Goal: Information Seeking & Learning: Learn about a topic

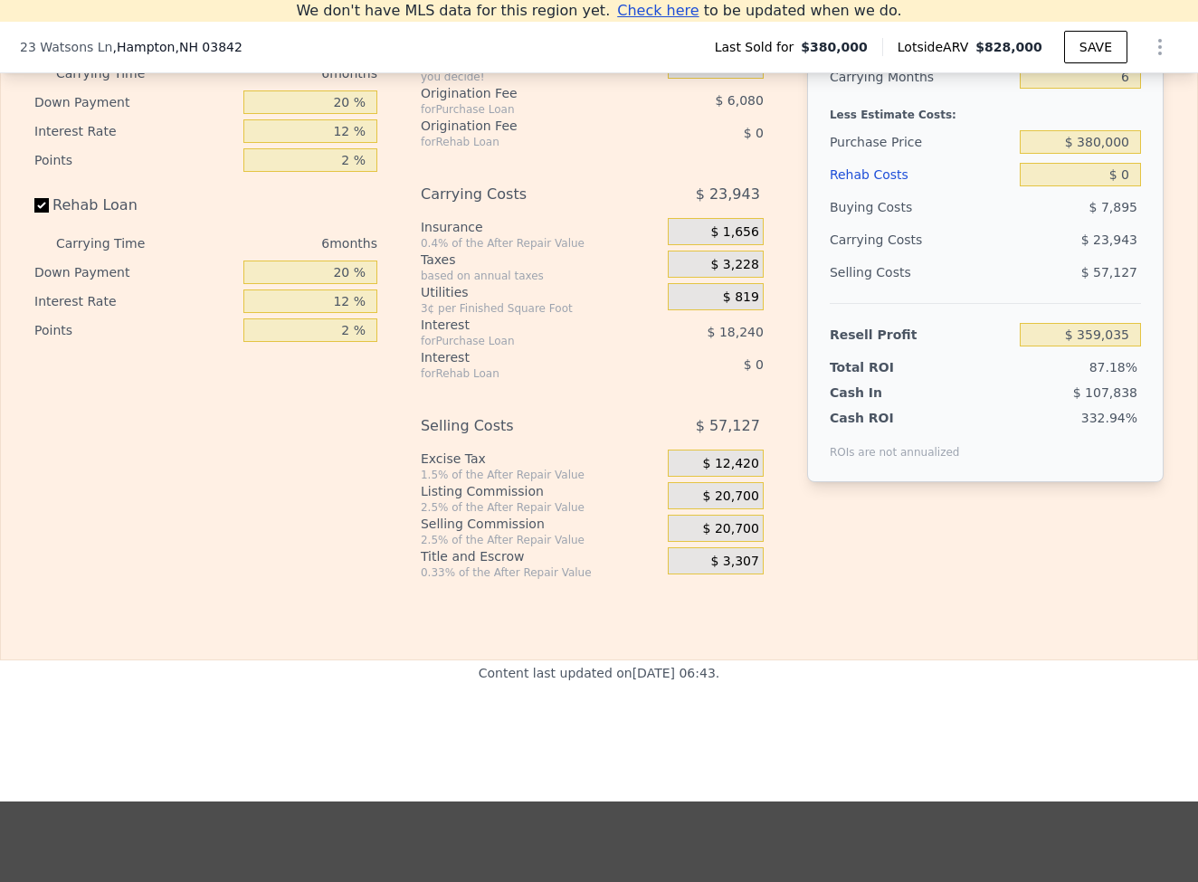
scroll to position [2296, 0]
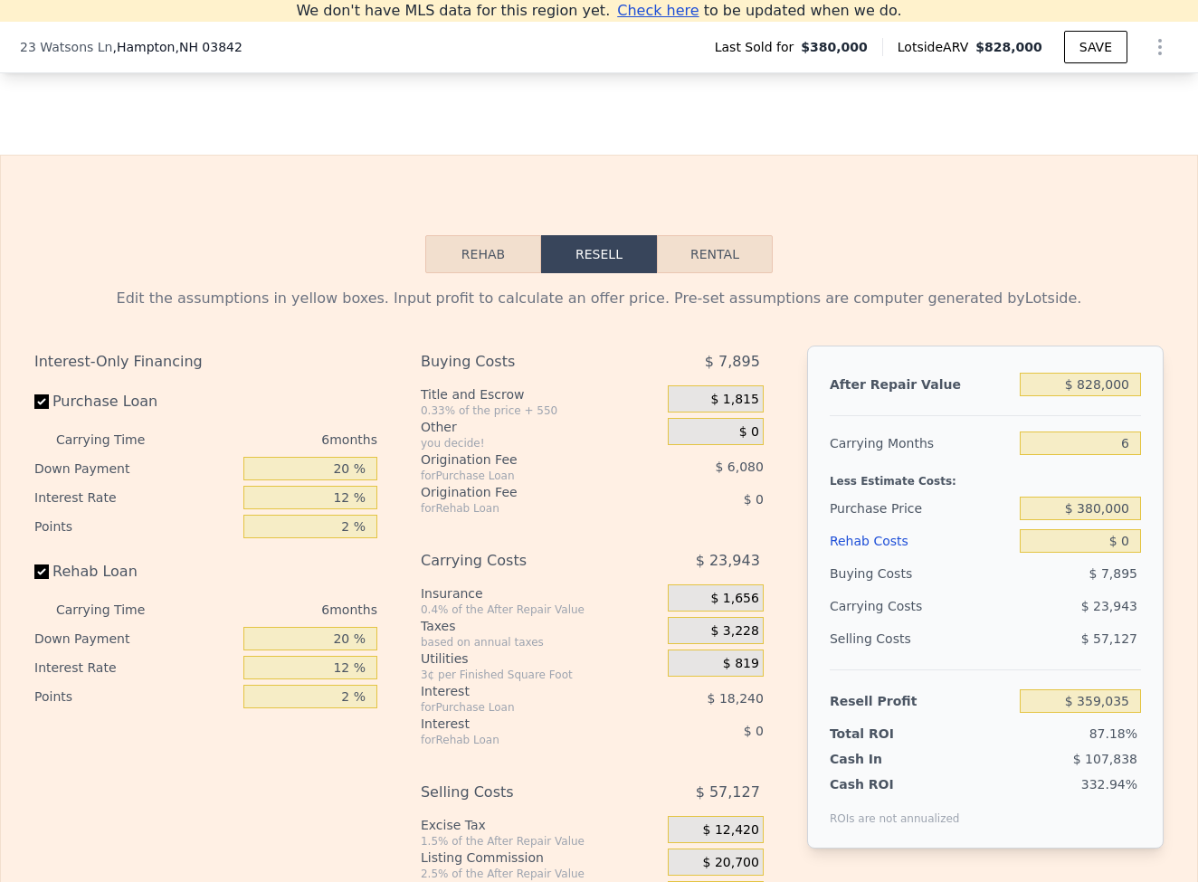
click at [726, 263] on button "Rental" at bounding box center [715, 254] width 116 height 38
select select "30"
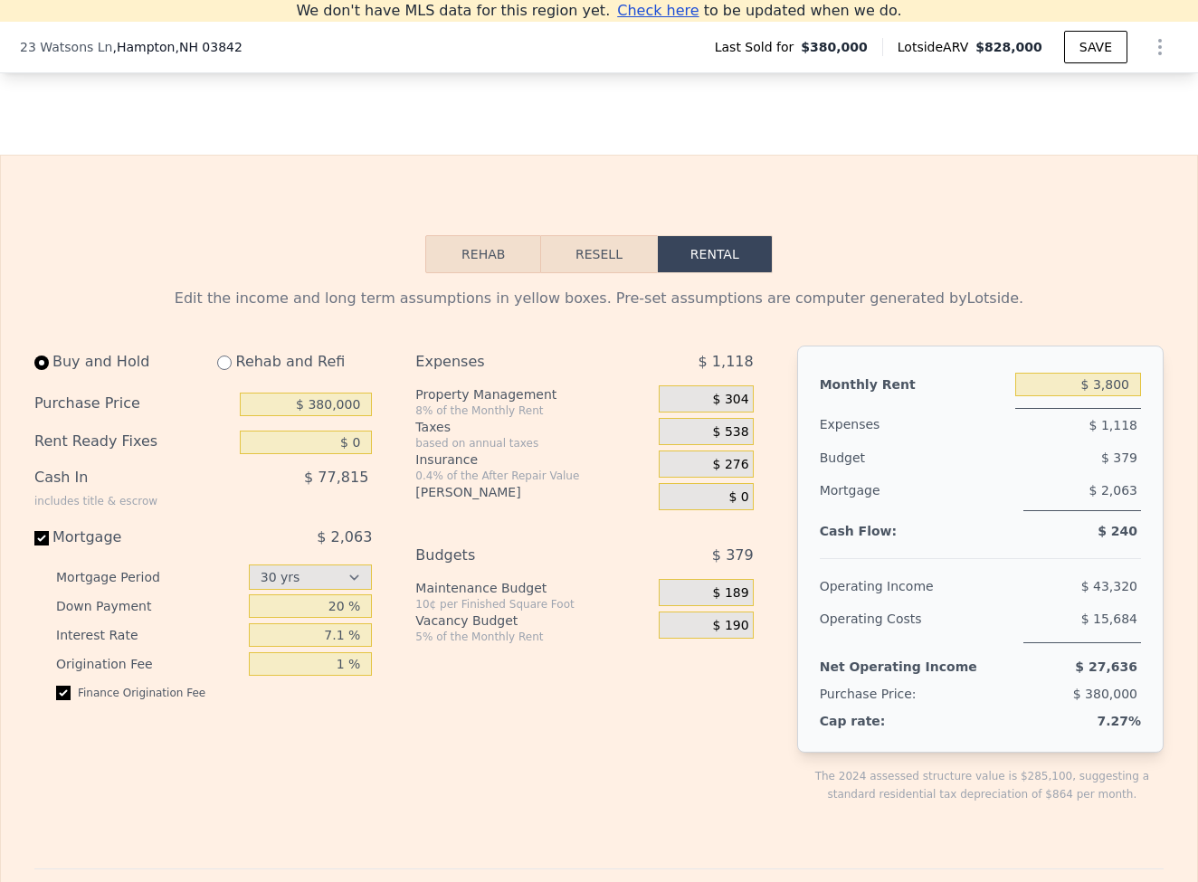
click at [492, 267] on button "Rehab" at bounding box center [483, 254] width 116 height 38
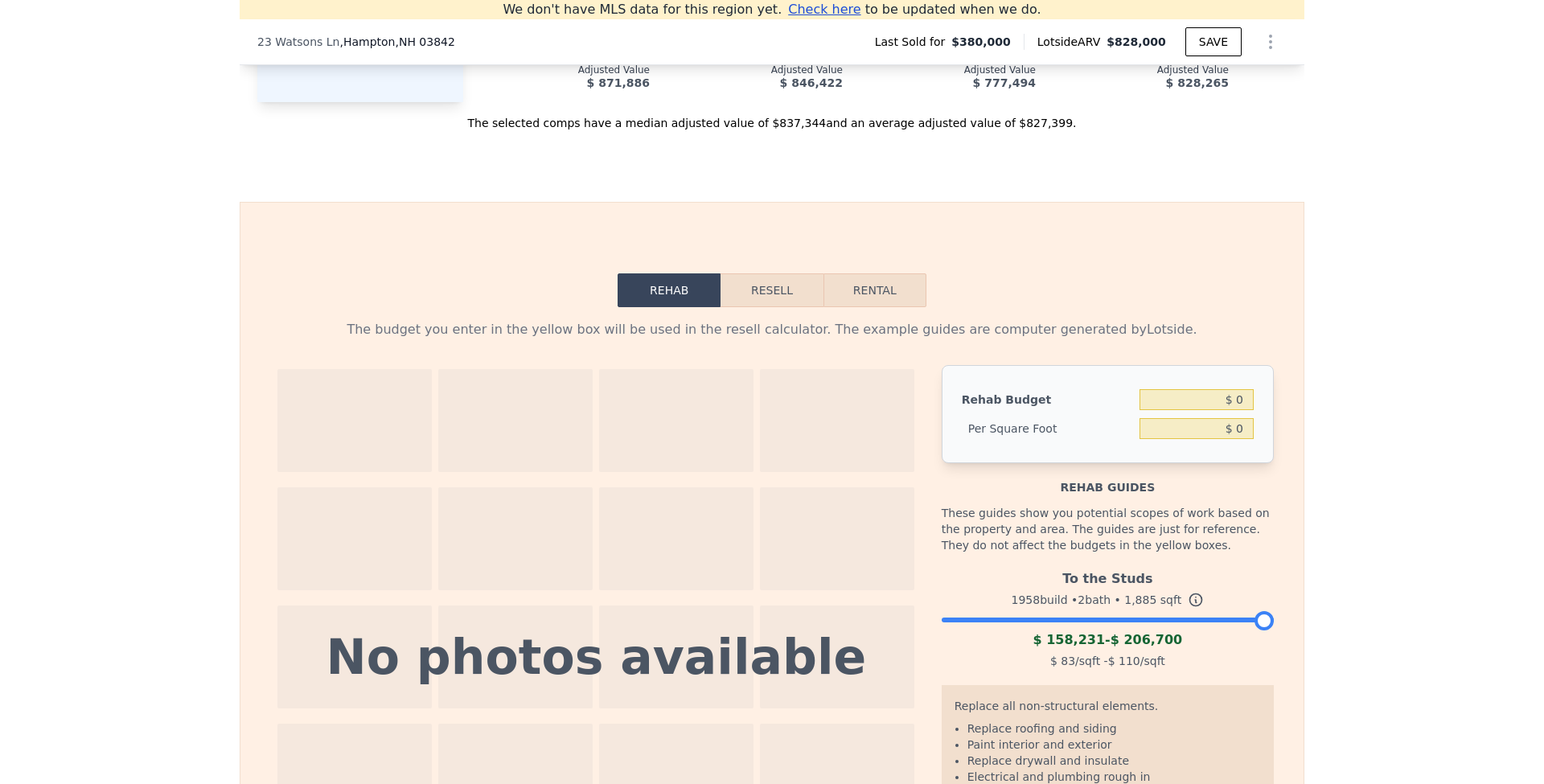
scroll to position [0, 0]
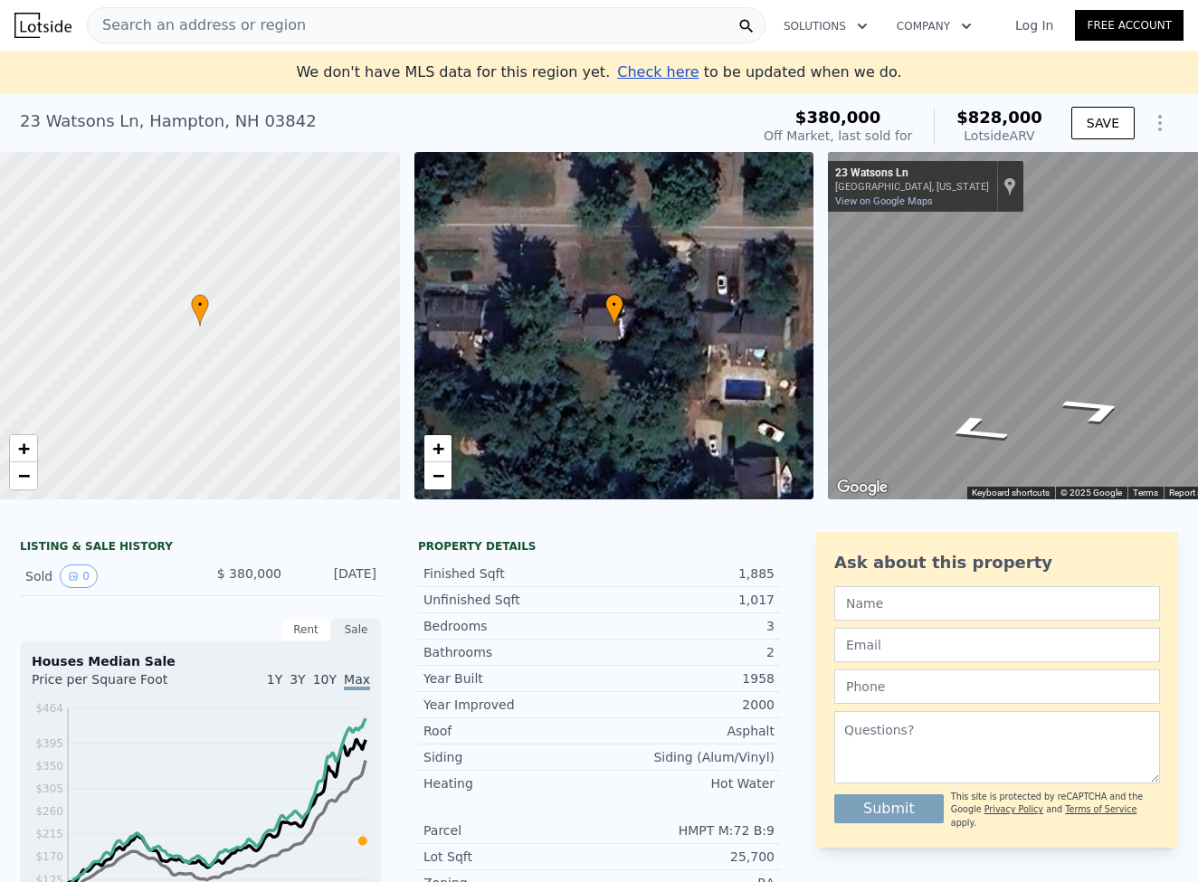
click at [796, 350] on div "• + − • + − ← Move left → Move right ↑ Move up ↓ Move down + Zoom in - Zoom out…" at bounding box center [599, 325] width 1198 height 347
click at [781, 337] on div "• + − • + − ← Move left → Move right ↑ Move up ↓ Move down + Zoom in - Zoom out…" at bounding box center [599, 325] width 1198 height 347
click at [811, 319] on div "• + − • + − ← Move left → Move right ↑ Move up ↓ Move down + Zoom in - Zoom out…" at bounding box center [599, 325] width 1198 height 347
click at [798, 310] on div "• + − • + − ← Move left → Move right ↑ Move up ↓ Move down + Zoom in - Zoom out…" at bounding box center [599, 325] width 1198 height 347
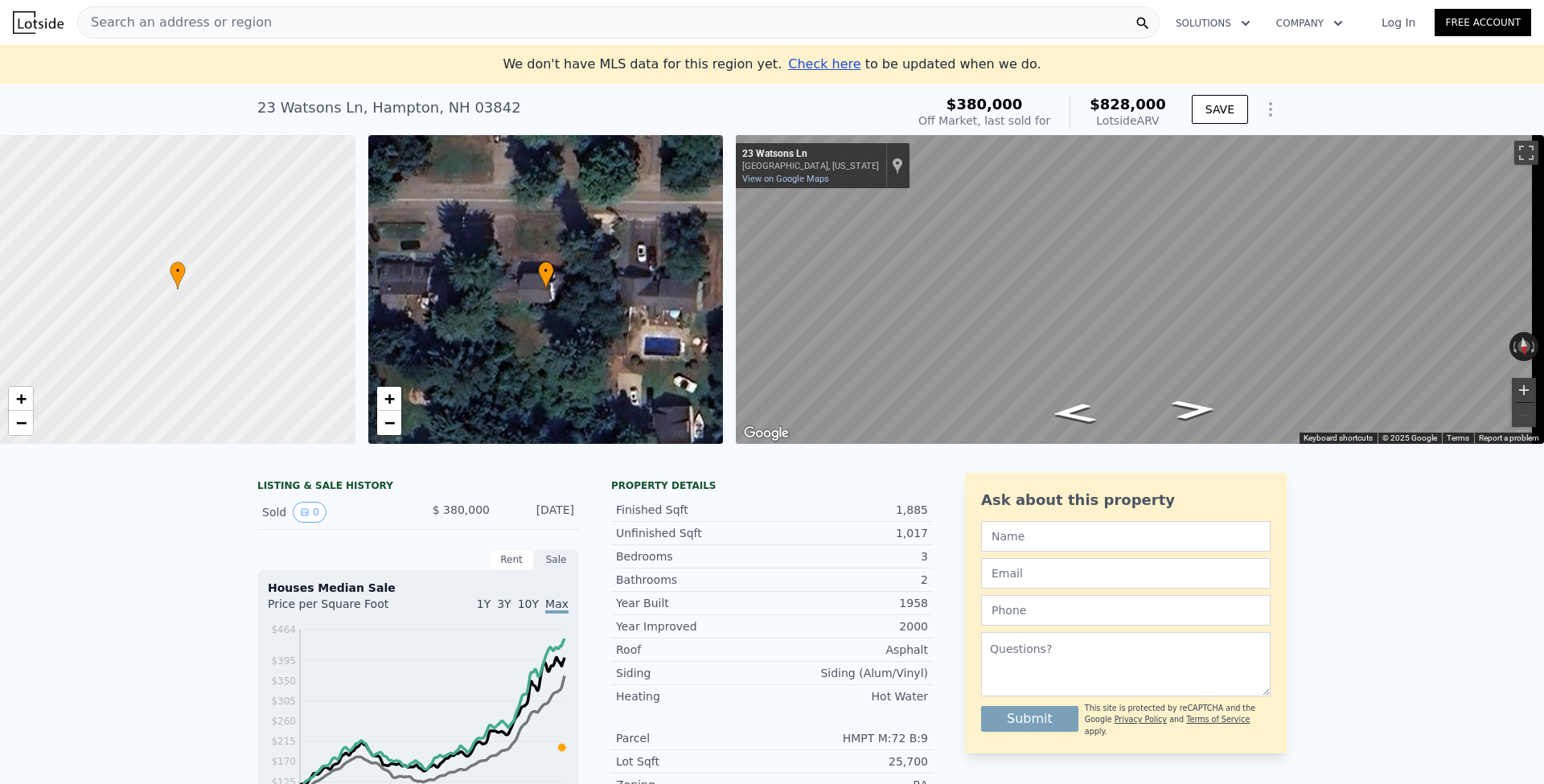
click at [1064, 383] on button "Zoom in" at bounding box center [1524, 389] width 24 height 24
click at [1064, 248] on div "Search an address or region Solutions Company Open main menu Log In Free Accoun…" at bounding box center [772, 392] width 1544 height 784
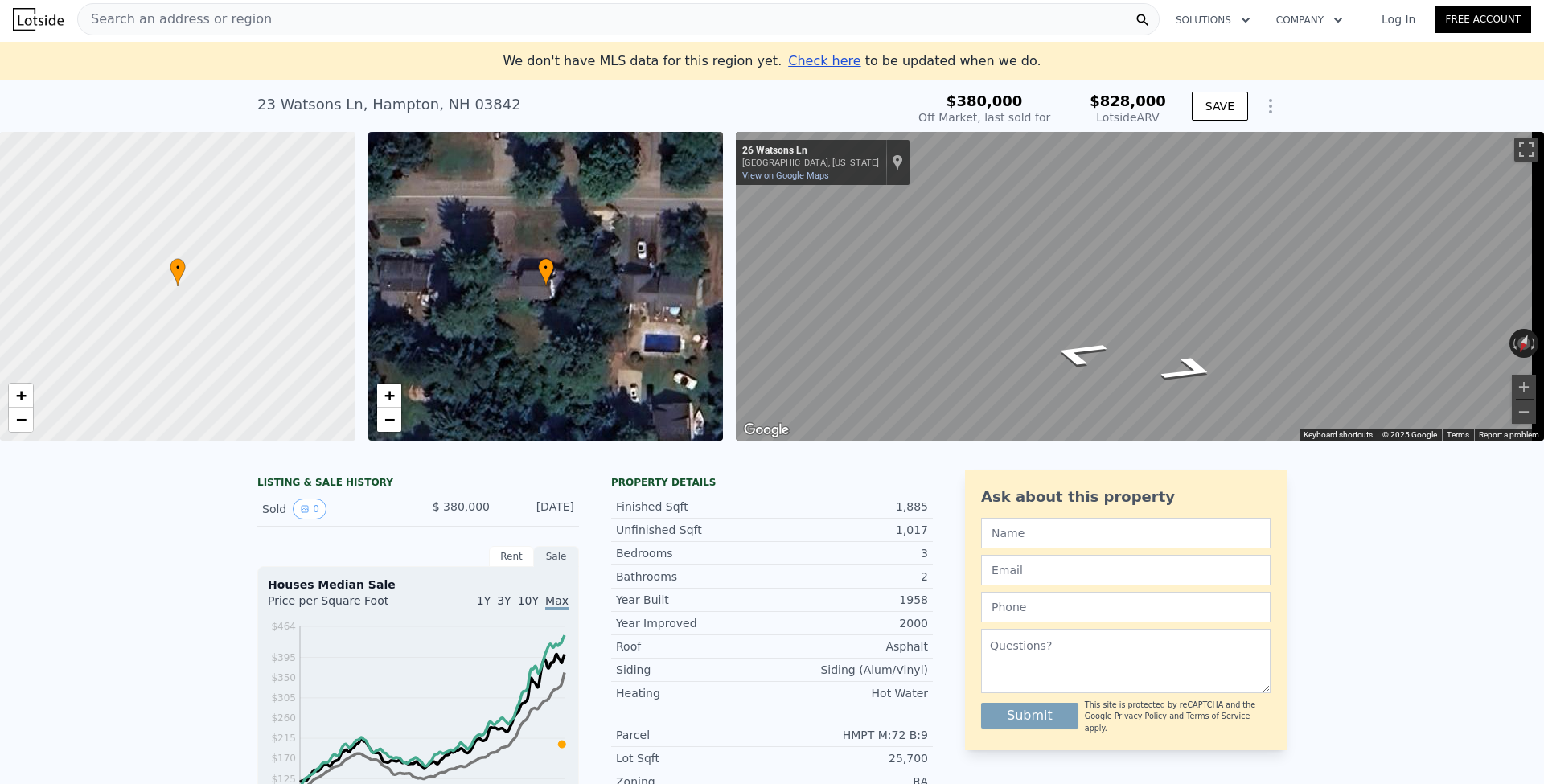
click at [674, 294] on div "• + − • + − ← Move left → Move right ↑ Move up ↓ Move down + Zoom in - Zoom out…" at bounding box center [772, 285] width 1544 height 308
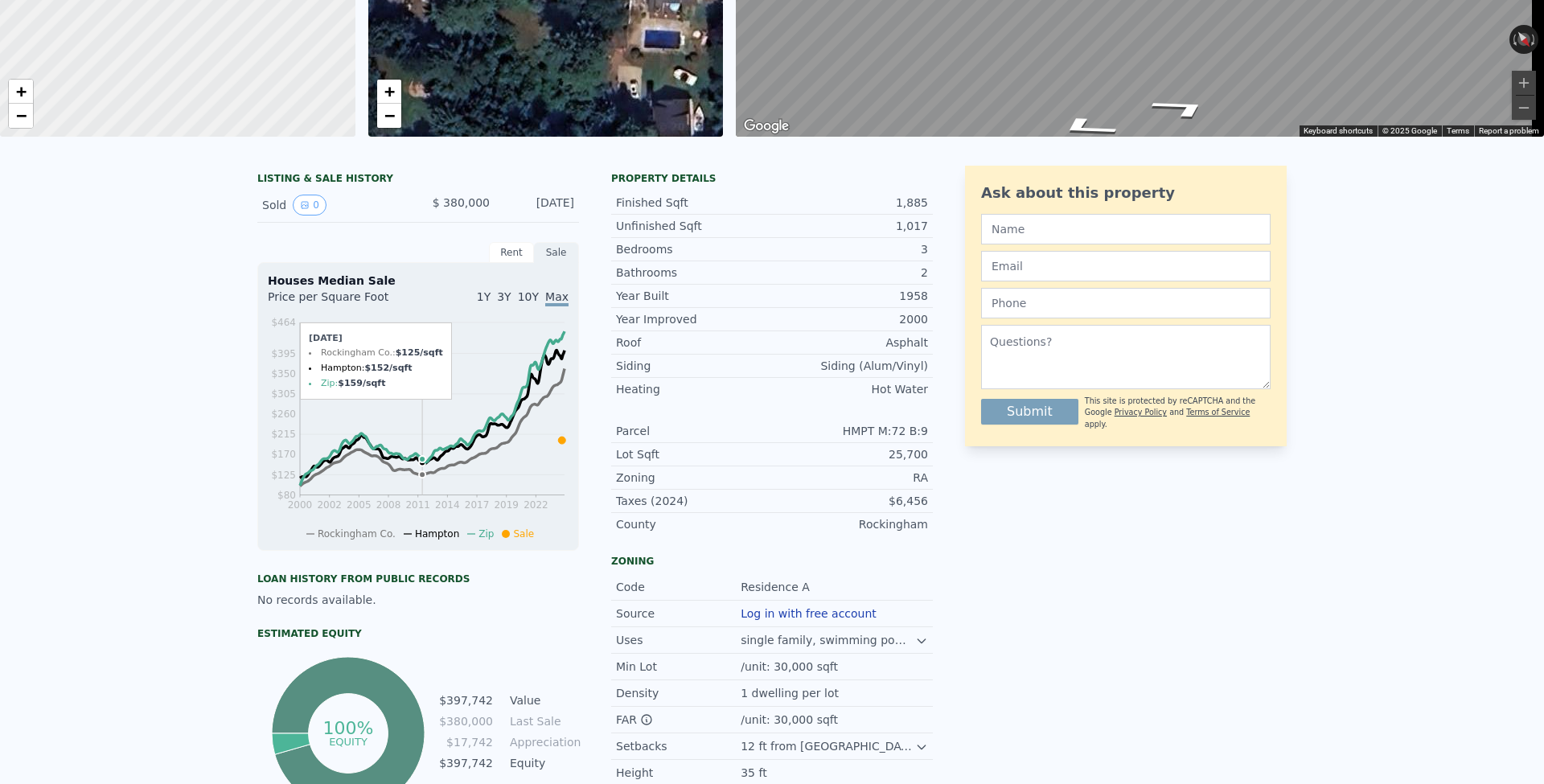
scroll to position [0, 0]
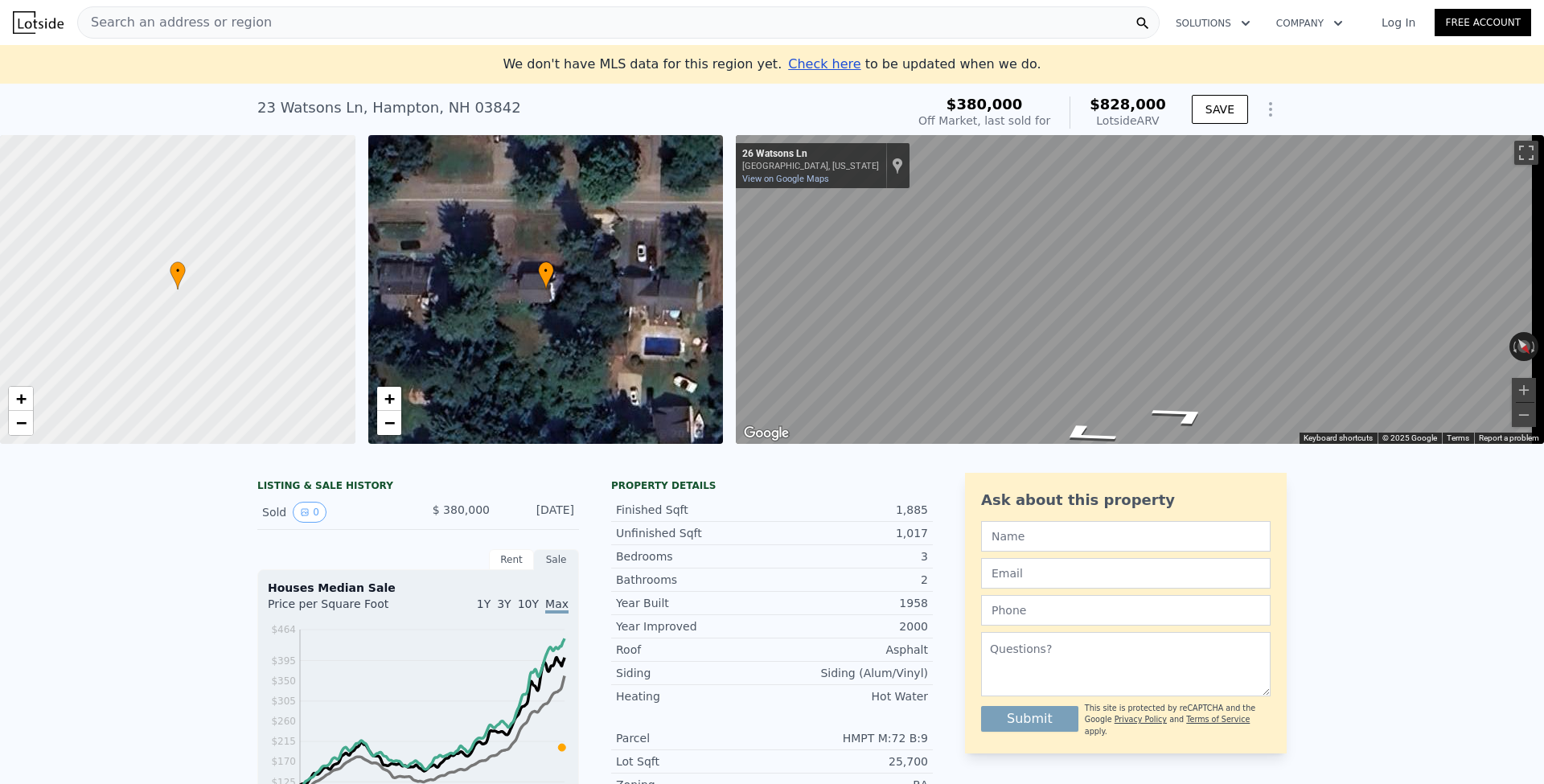
click at [300, 28] on div "Search an address or region" at bounding box center [619, 22] width 1083 height 32
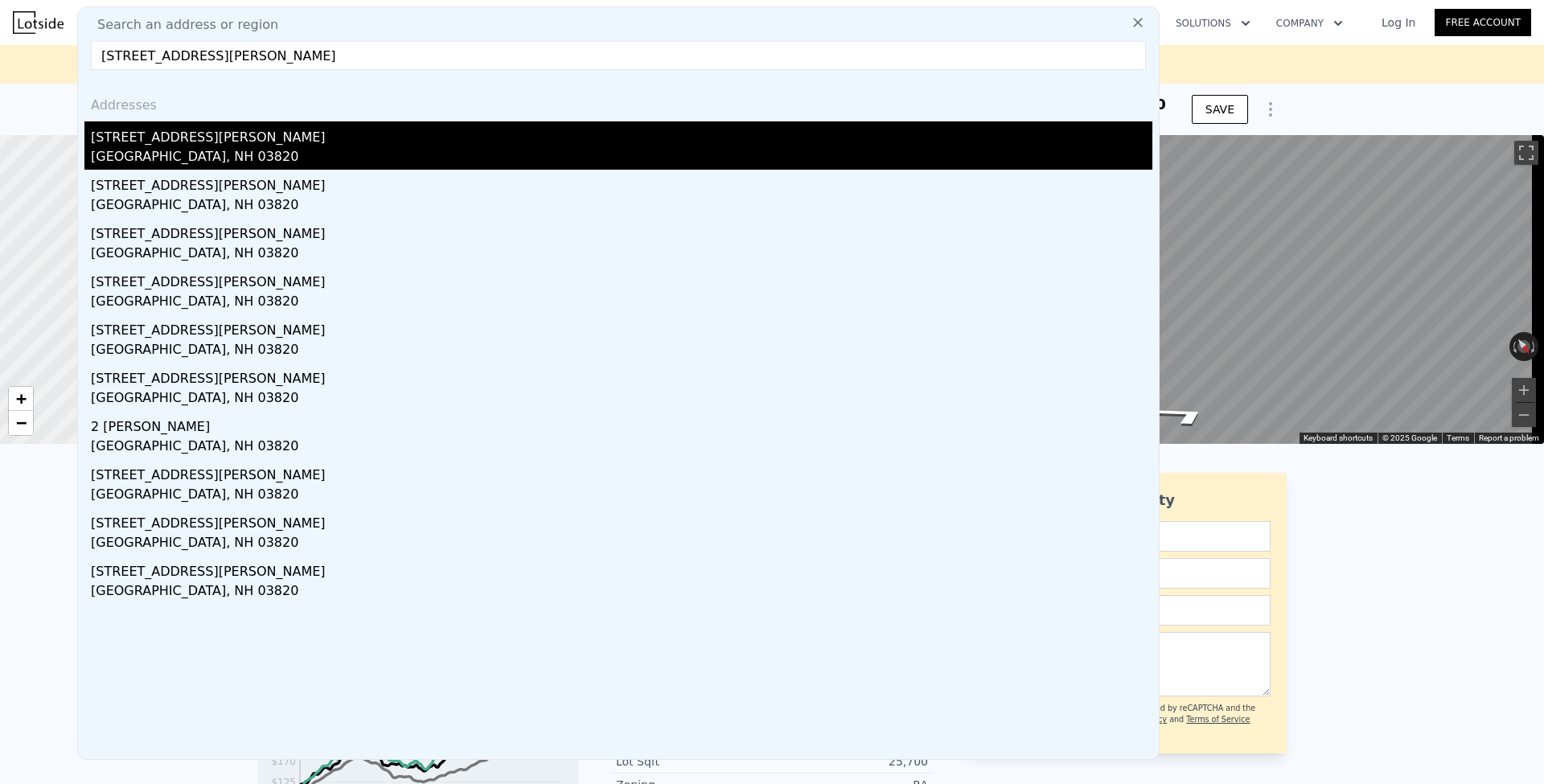
type input "[STREET_ADDRESS][PERSON_NAME]"
click at [257, 141] on div "[STREET_ADDRESS][PERSON_NAME]" at bounding box center [621, 134] width 1061 height 26
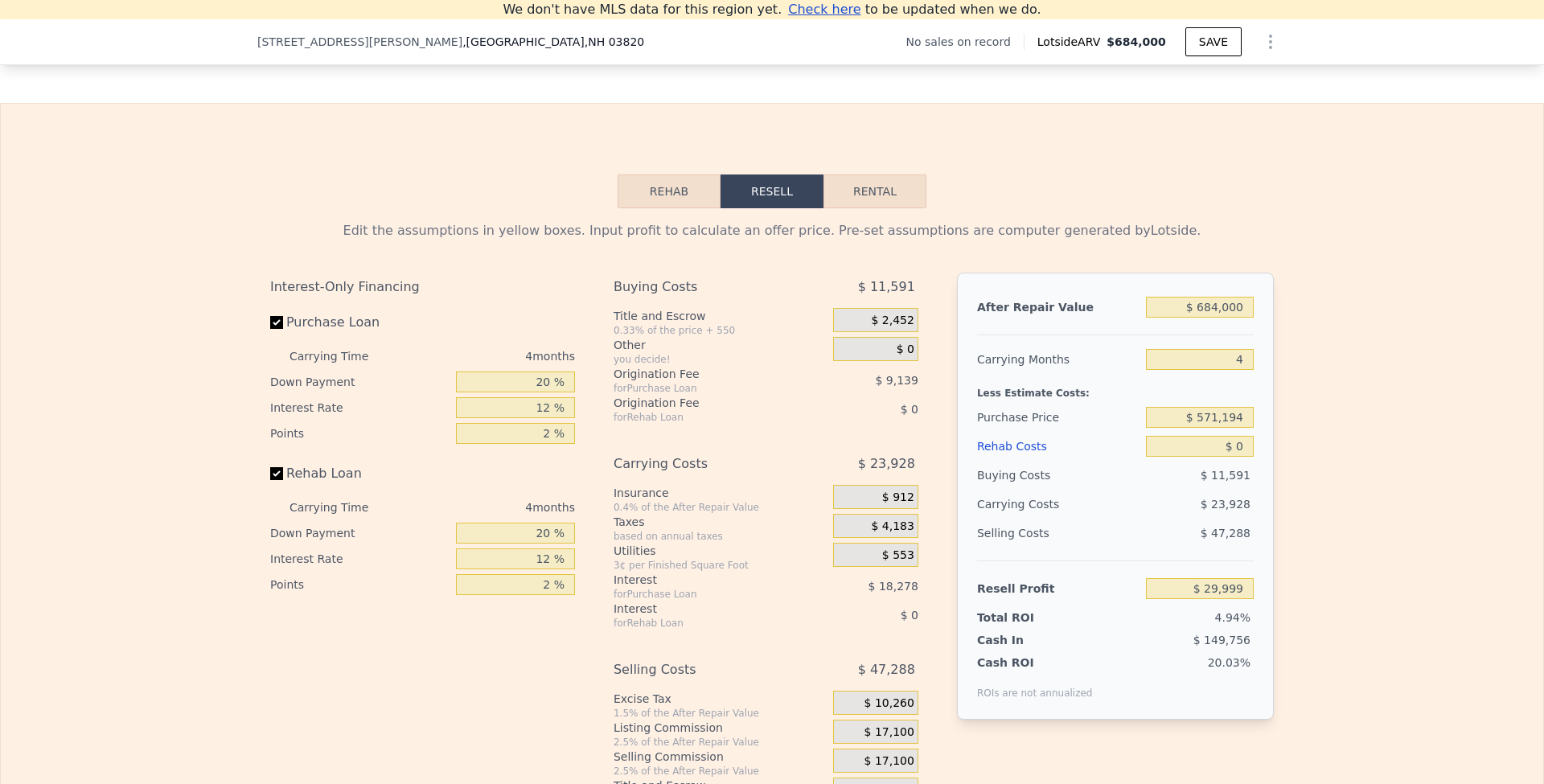
scroll to position [1370, 0]
